Goal: Find specific page/section: Find specific page/section

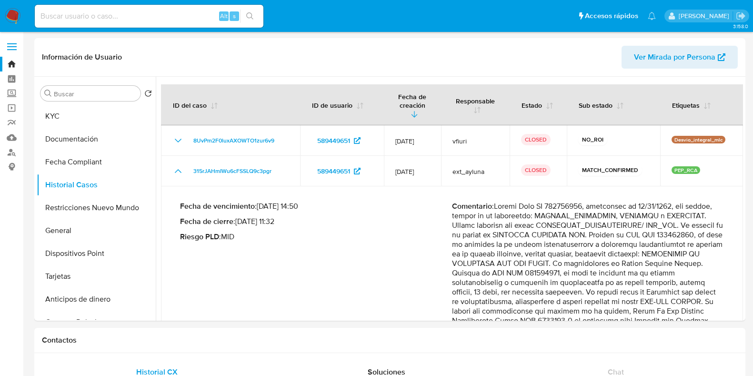
select select "10"
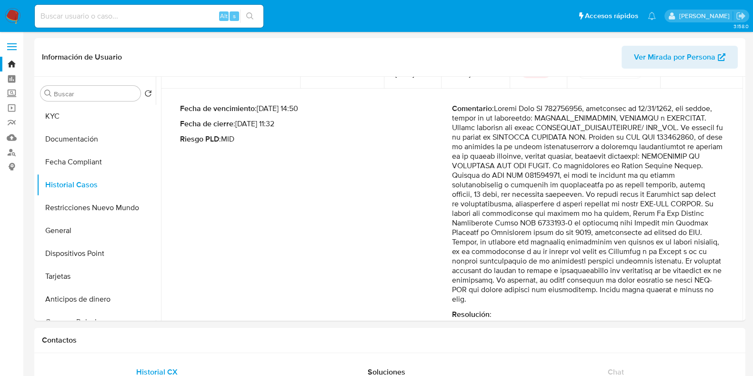
click at [158, 15] on input at bounding box center [149, 16] width 229 height 12
paste input "[URL][DOMAIN_NAME]"
type input "[URL][DOMAIN_NAME]"
click at [148, 24] on div "Alt s" at bounding box center [149, 16] width 229 height 23
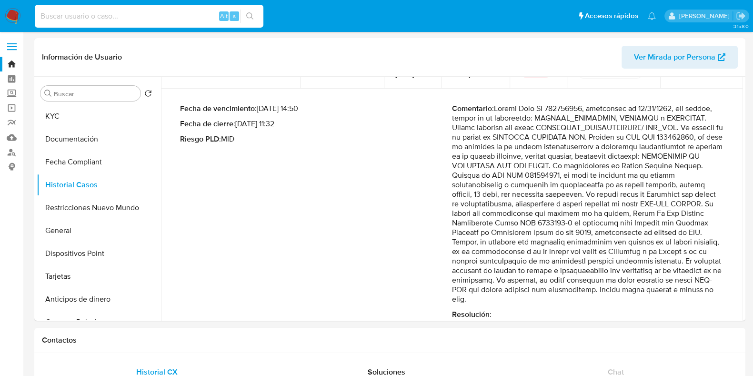
click at [145, 17] on input at bounding box center [149, 16] width 229 height 12
paste input "[URL][DOMAIN_NAME]"
type input "[URL][DOMAIN_NAME]"
click at [117, 12] on input at bounding box center [149, 16] width 229 height 12
paste input "538780354"
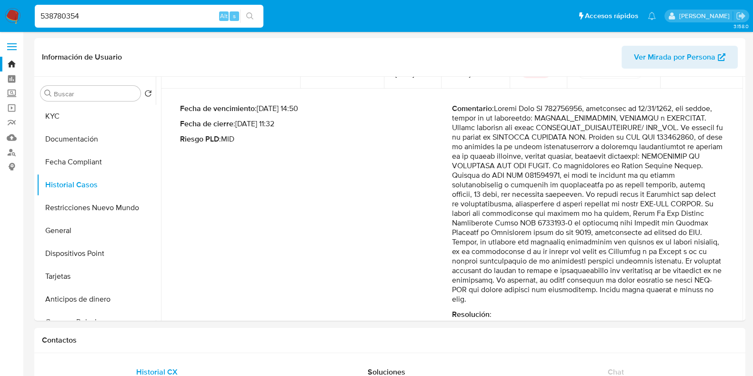
type input "538780354"
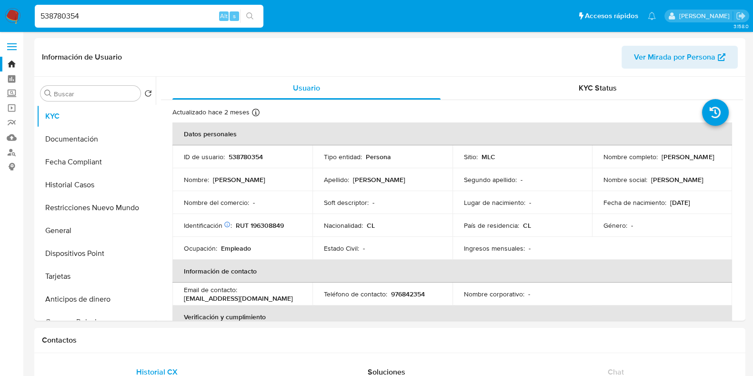
select select "10"
click at [80, 17] on input "538780354" at bounding box center [149, 16] width 229 height 12
paste input "40997343"
type input "540997343"
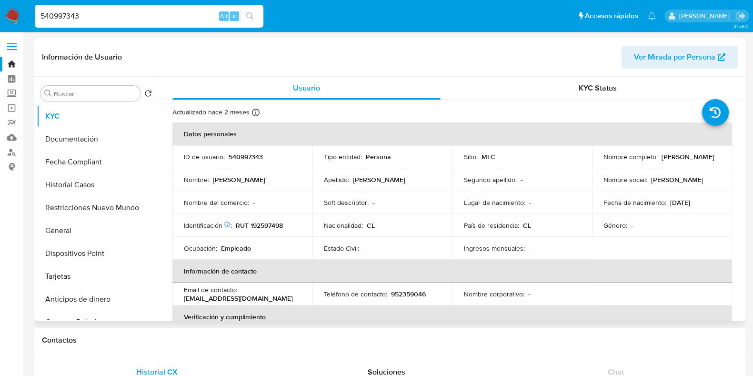
select select "10"
